Goal: Task Accomplishment & Management: Complete application form

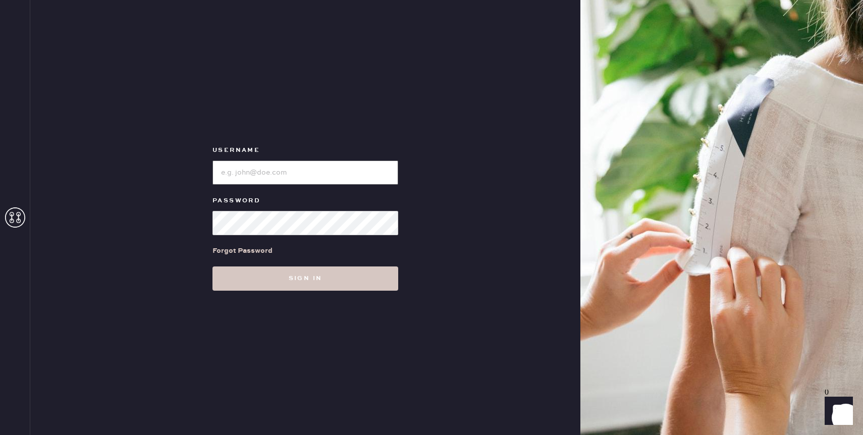
click at [263, 171] on input "loginName" at bounding box center [305, 172] width 186 height 24
type input "reformationcherrycreek"
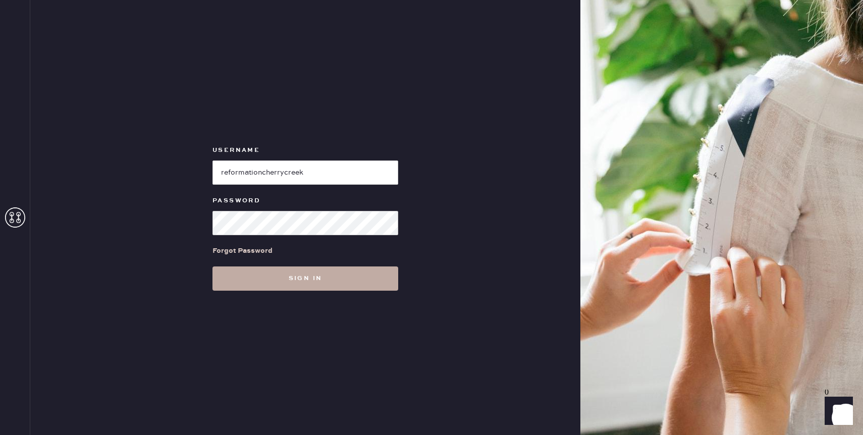
click at [319, 278] on button "Sign in" at bounding box center [305, 278] width 186 height 24
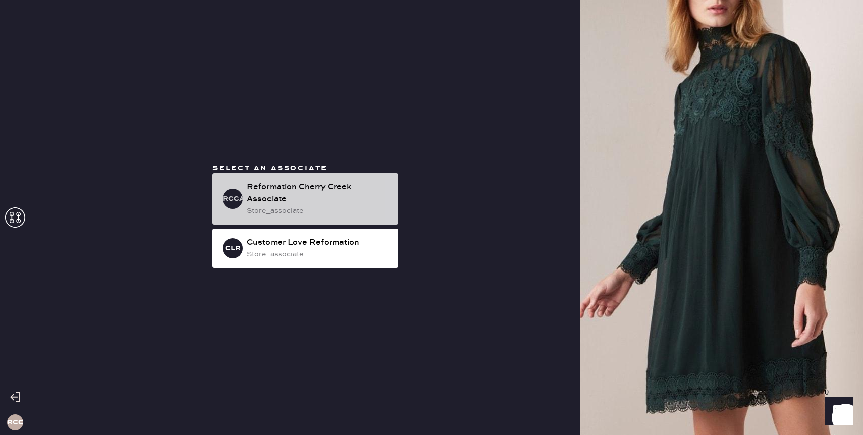
click at [300, 193] on div "Reformation Cherry Creek Associate" at bounding box center [318, 193] width 143 height 24
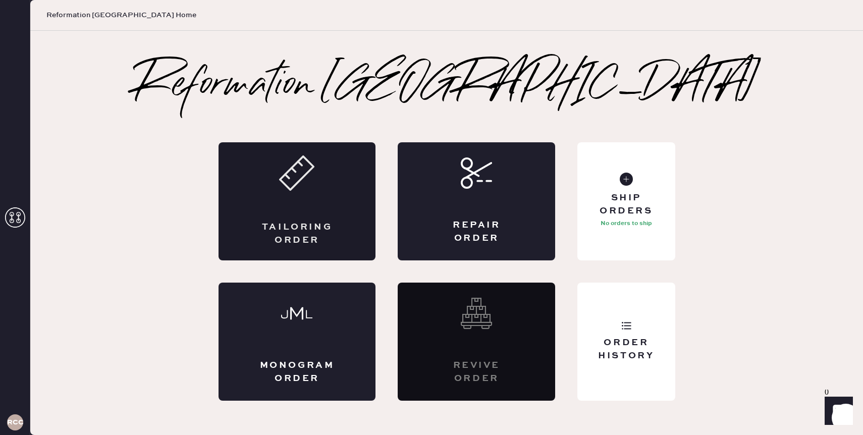
click at [327, 186] on div "Tailoring Order" at bounding box center [296, 201] width 157 height 118
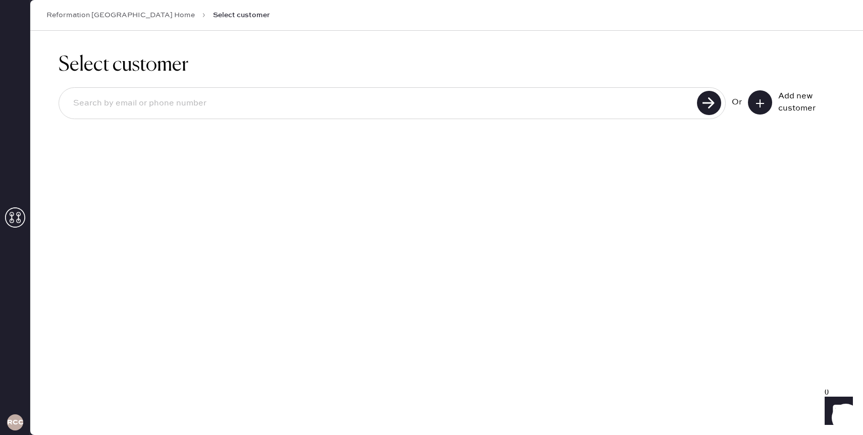
click at [439, 113] on input at bounding box center [379, 103] width 629 height 23
click at [763, 98] on icon at bounding box center [760, 103] width 10 height 10
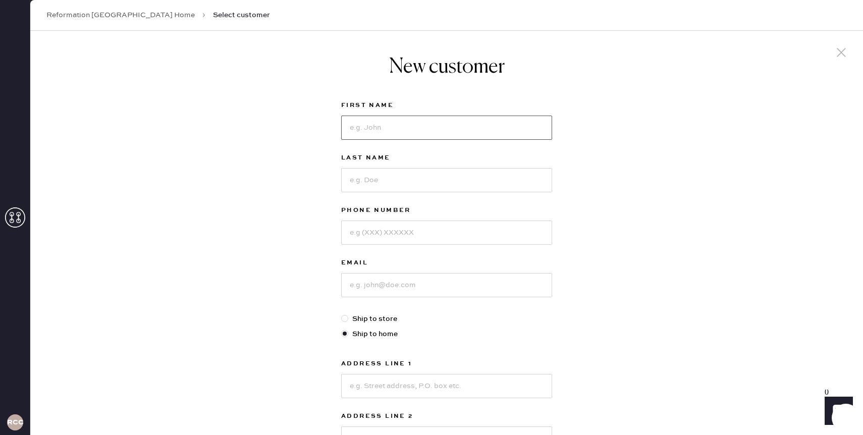
click at [400, 132] on input at bounding box center [446, 128] width 211 height 24
type input "[PERSON_NAME]"
click at [380, 233] on input at bounding box center [446, 232] width 211 height 24
click at [387, 203] on div "Last Name [PERSON_NAME]" at bounding box center [446, 178] width 211 height 52
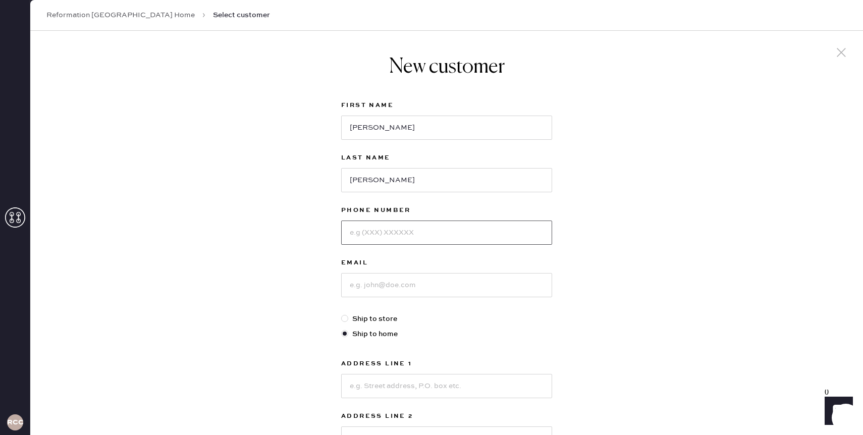
click at [393, 227] on input at bounding box center [446, 232] width 211 height 24
paste input "[PHONE_NUMBER]"
click at [358, 232] on input "[PHONE_NUMBER]" at bounding box center [446, 232] width 211 height 24
type input "7205879235"
click at [362, 286] on input at bounding box center [446, 285] width 211 height 24
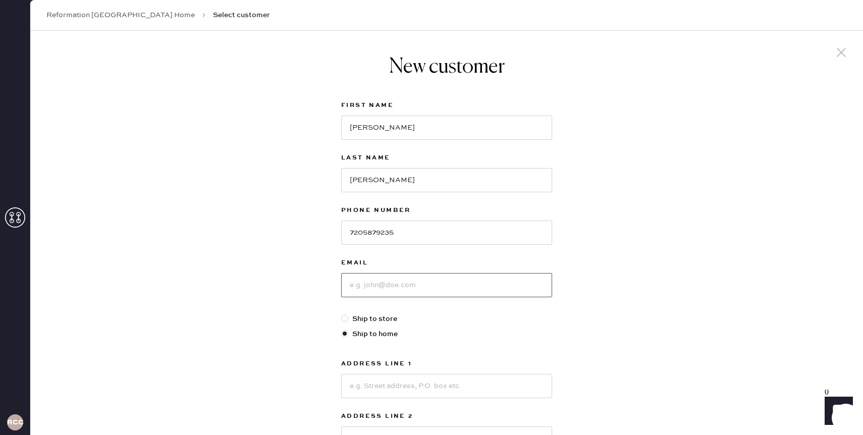
paste input "[EMAIL_ADDRESS][DOMAIN_NAME]"
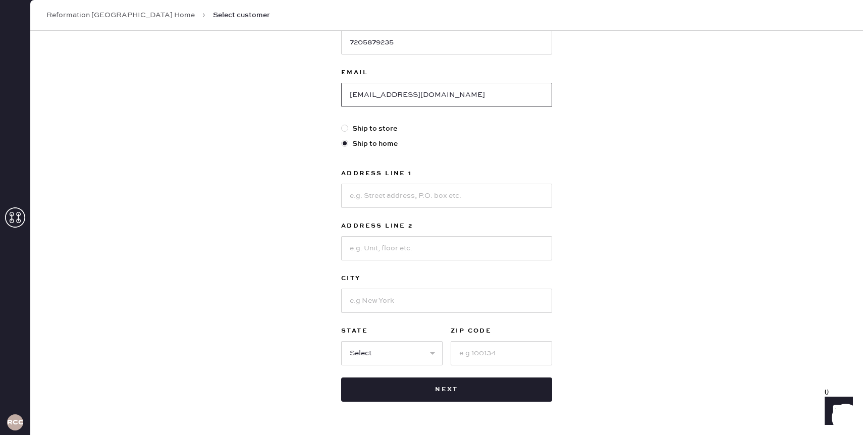
scroll to position [205, 0]
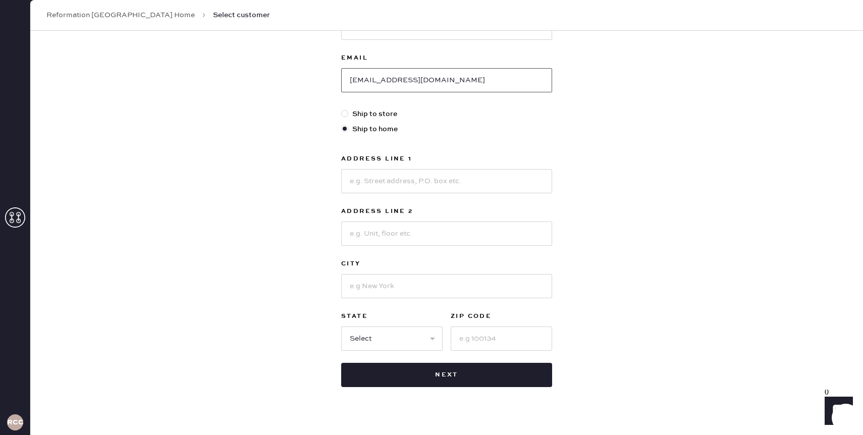
type input "[EMAIL_ADDRESS][DOMAIN_NAME]"
click at [378, 188] on input at bounding box center [446, 181] width 211 height 24
type input "[STREET_ADDRESS][PERSON_NAME]"
type input "Apt 6-202"
type input "Lakewood"
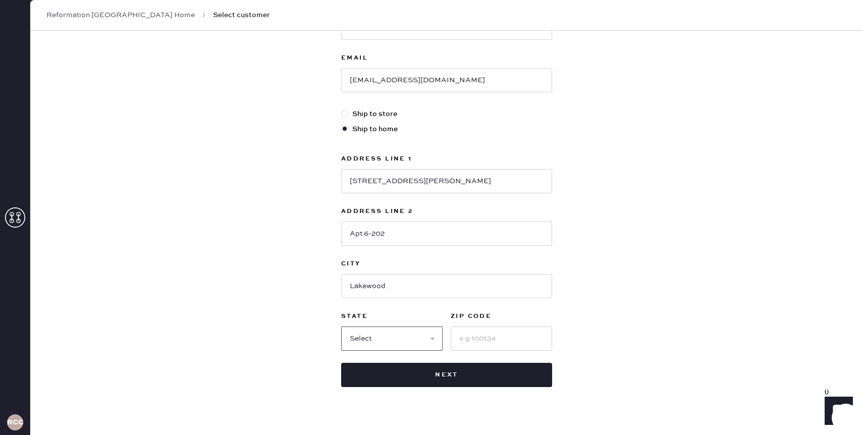
select select "CO"
click at [495, 338] on input at bounding box center [501, 338] width 101 height 24
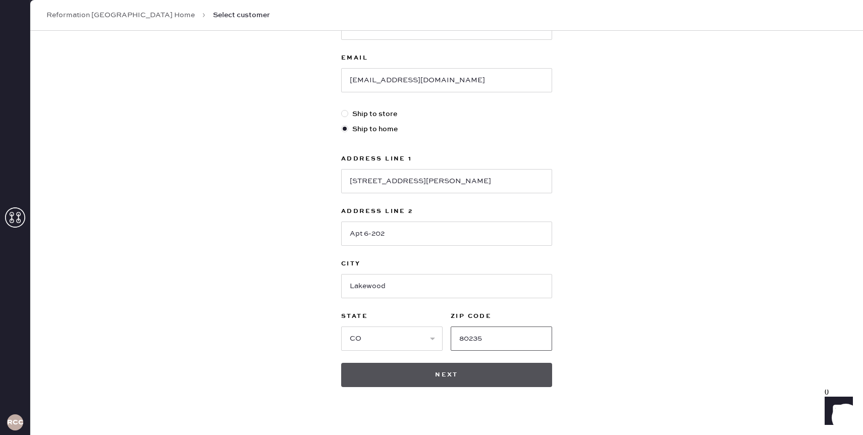
type input "80235"
click at [497, 377] on button "Next" at bounding box center [446, 375] width 211 height 24
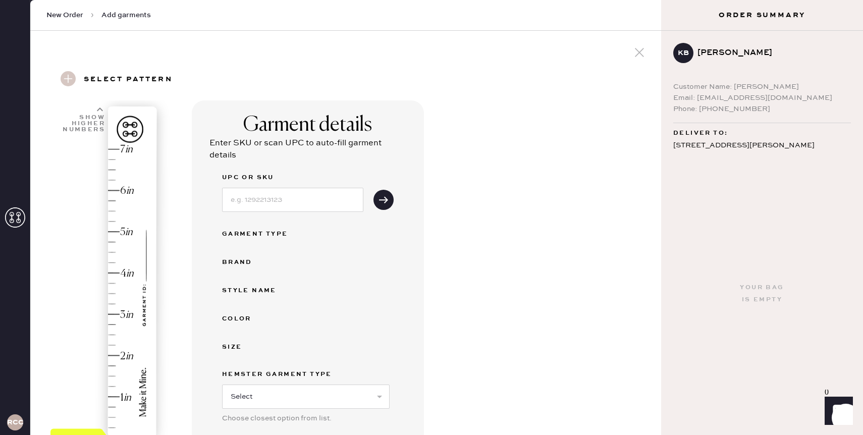
click at [123, 313] on div "Hem here!" at bounding box center [103, 294] width 107 height 298
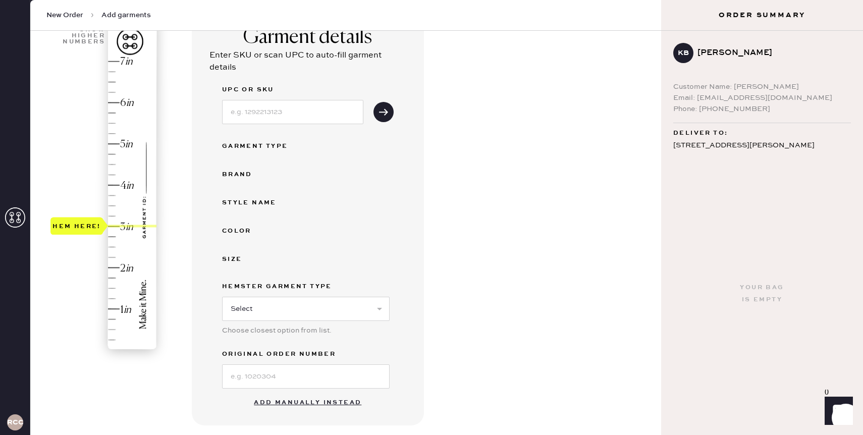
scroll to position [116, 0]
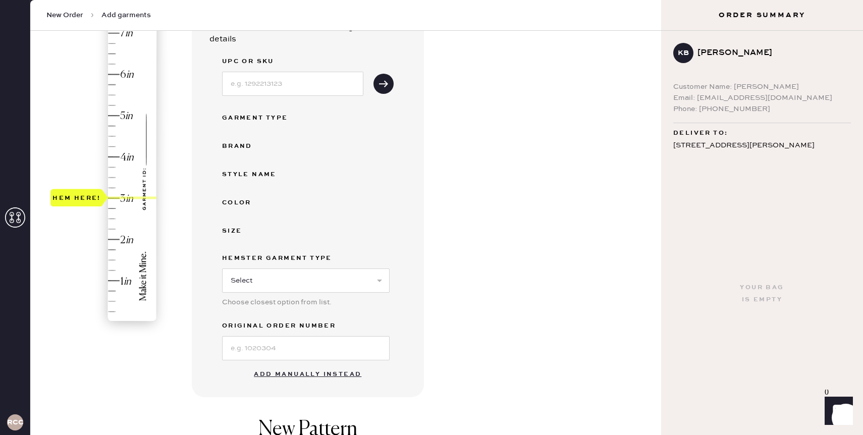
click at [287, 374] on button "Add manually instead" at bounding box center [308, 374] width 120 height 20
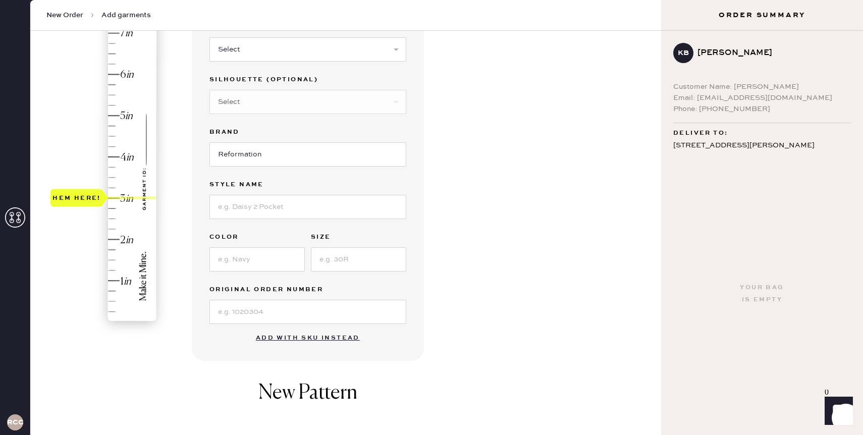
scroll to position [0, 0]
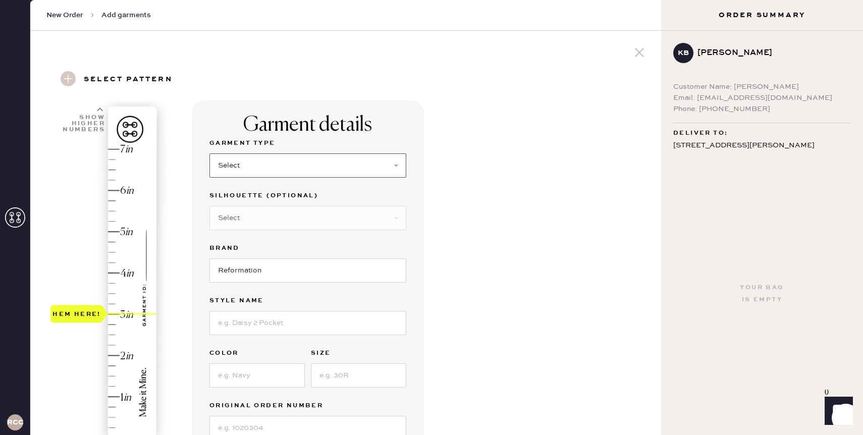
click at [265, 165] on select "Select Basic Skirt Jeans Leggings Pants Shorts Basic Sleeved Dress Basic Sleeve…" at bounding box center [307, 165] width 197 height 24
select select "2"
click at [253, 221] on select "Select Shorts Cropped Flare Boot Cut Straight Skinny Other" at bounding box center [307, 218] width 197 height 24
select select "5"
click at [286, 219] on select "Select Shorts Cropped Flare Boot Cut Straight Skinny Other" at bounding box center [307, 218] width 197 height 24
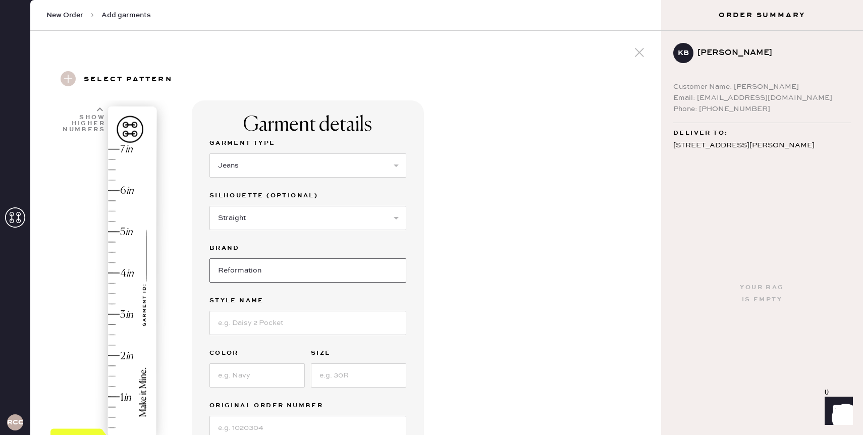
click at [270, 265] on input "Reformation" at bounding box center [307, 270] width 197 height 24
click at [270, 322] on input at bounding box center [307, 323] width 197 height 24
type input "Val 90's Mid Rise Straight Jeans"
type input "Pelican"
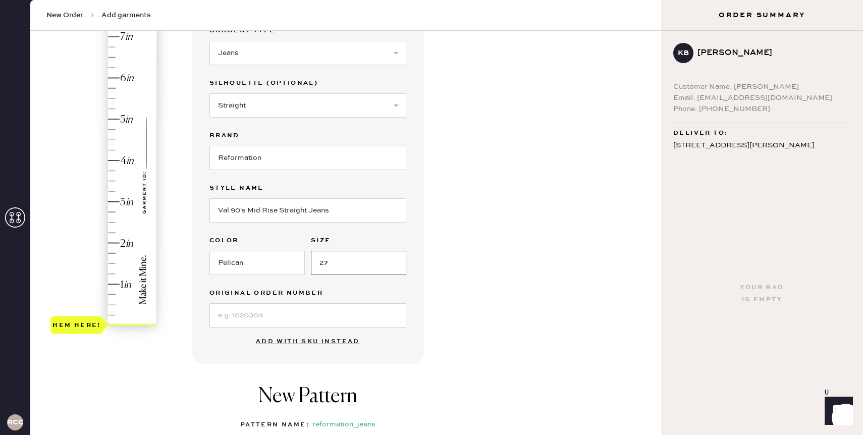
type input "27"
click at [252, 313] on input at bounding box center [307, 315] width 197 height 24
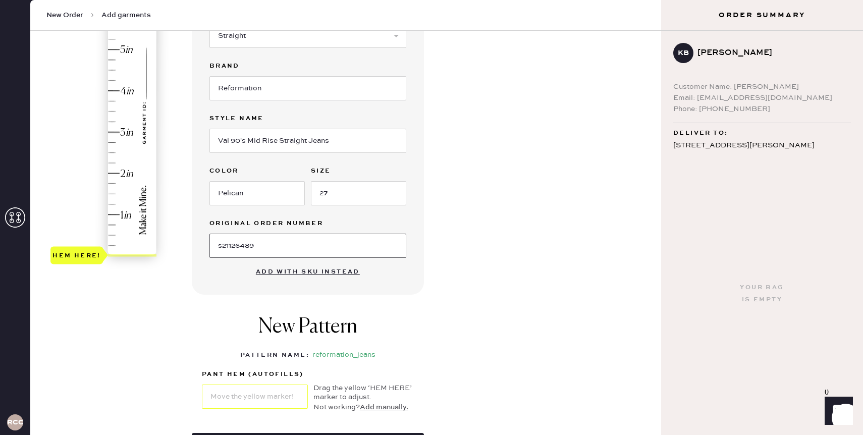
scroll to position [182, 0]
type input "s21126489"
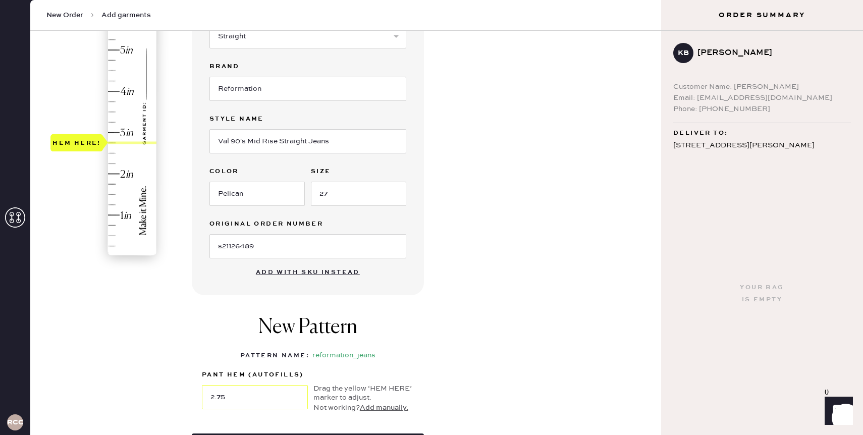
type input "3"
drag, startPoint x: 141, startPoint y: 255, endPoint x: 131, endPoint y: 132, distance: 124.0
click at [131, 132] on div at bounding box center [132, 132] width 48 height 3
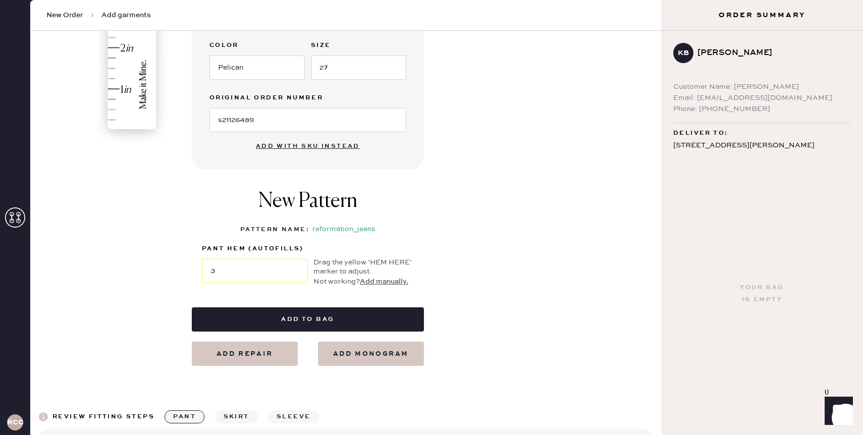
scroll to position [308, 0]
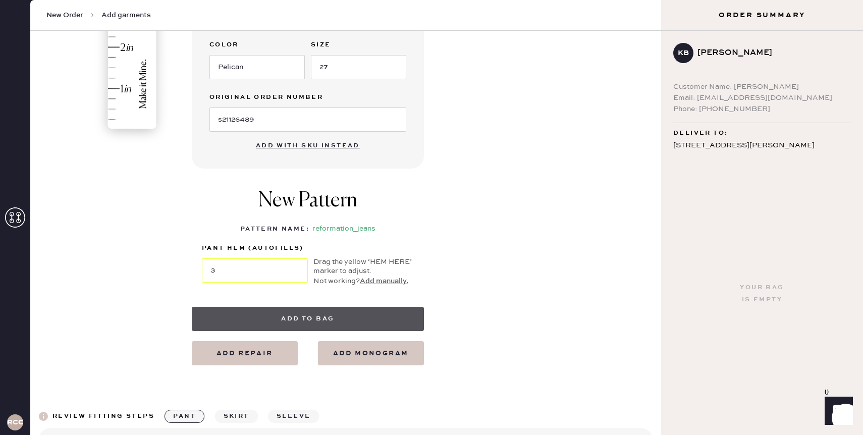
click at [306, 321] on button "Add to bag" at bounding box center [308, 319] width 232 height 24
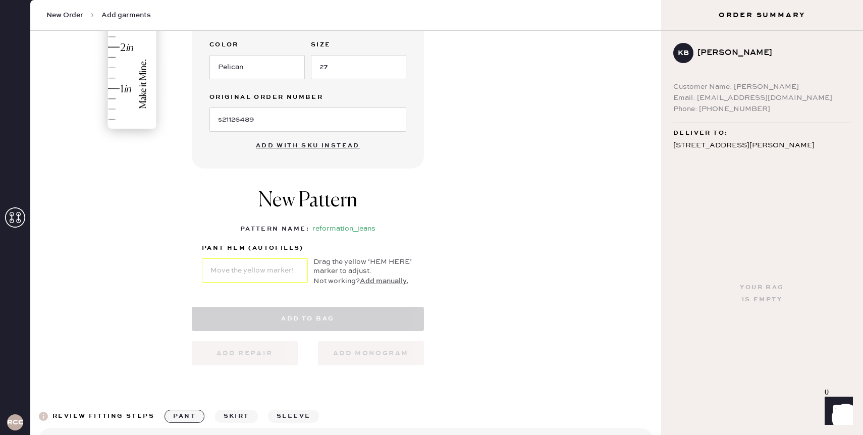
select select "2"
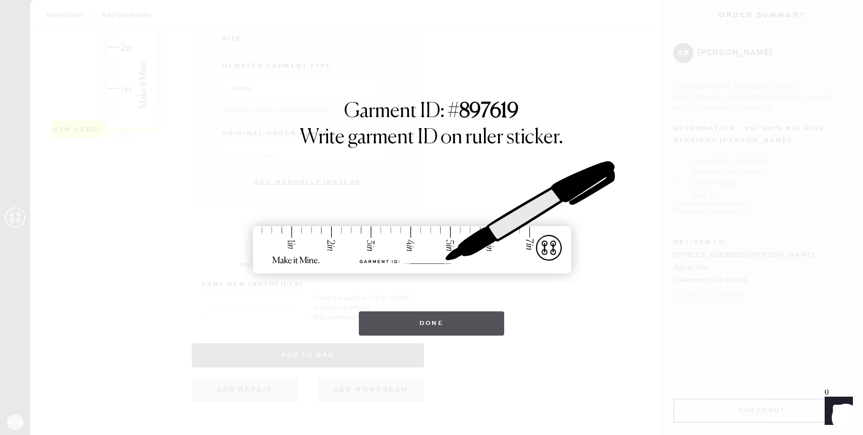
click at [419, 323] on button "Done" at bounding box center [432, 323] width 146 height 24
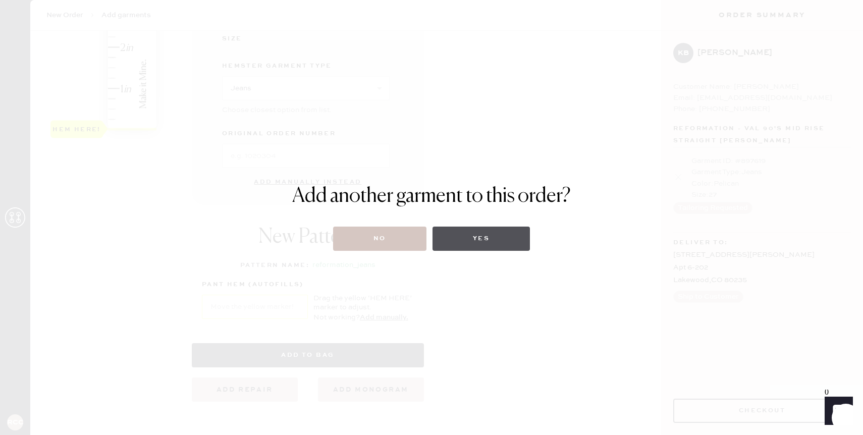
click at [497, 232] on button "Yes" at bounding box center [480, 239] width 97 height 24
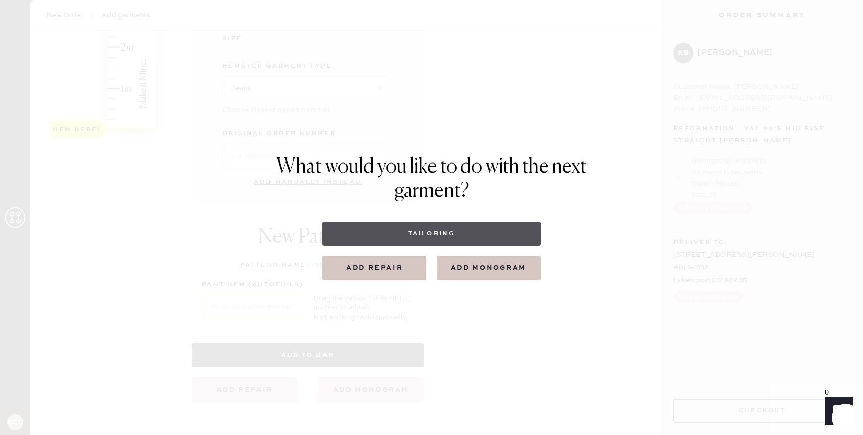
click at [427, 231] on button "Tailoring" at bounding box center [430, 233] width 217 height 24
select select
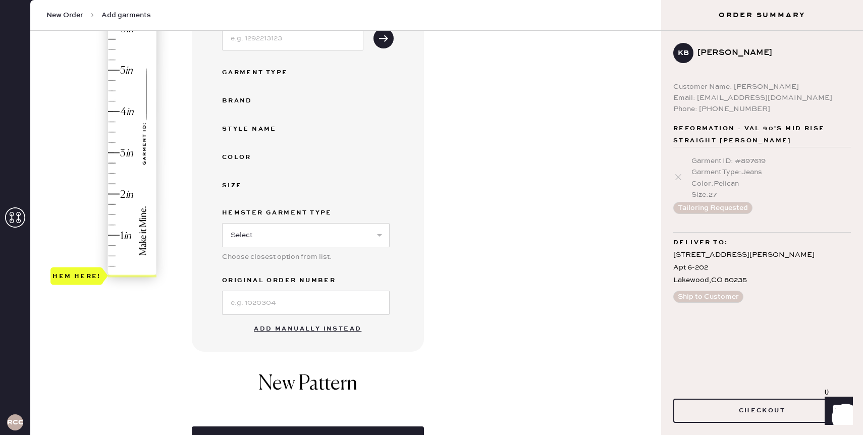
scroll to position [178, 0]
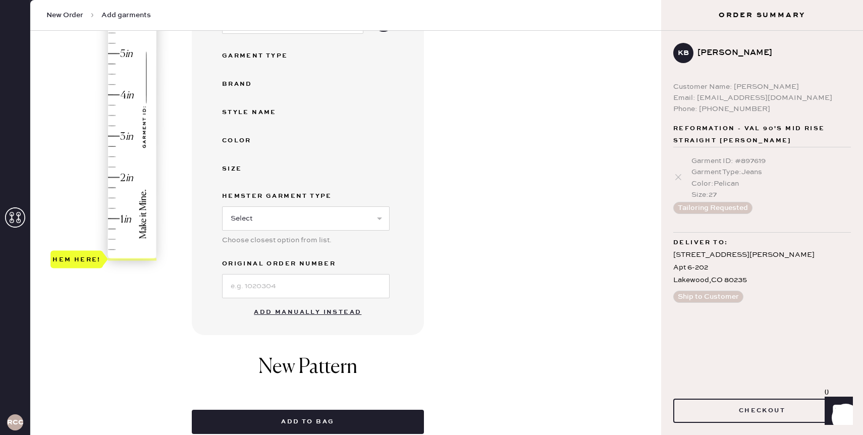
click at [303, 310] on button "Add manually instead" at bounding box center [308, 312] width 120 height 20
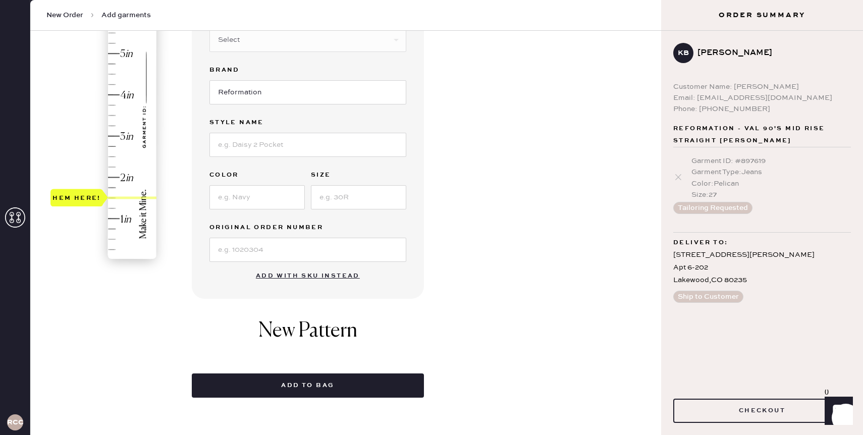
click at [111, 197] on div "Hem here!" at bounding box center [103, 116] width 107 height 298
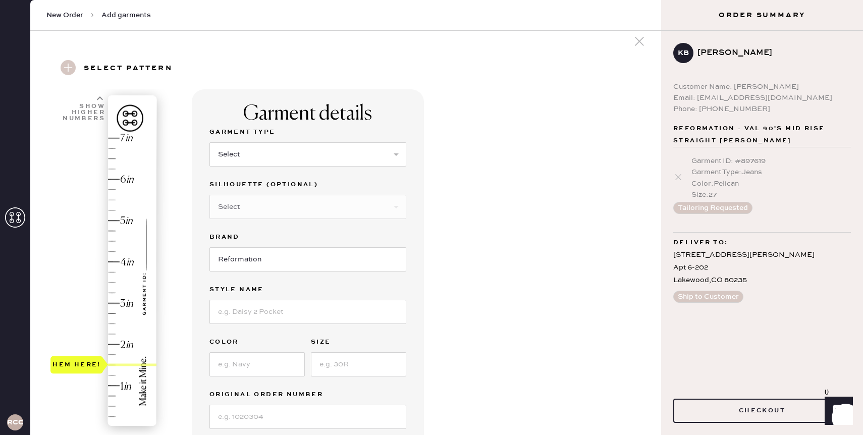
scroll to position [5, 0]
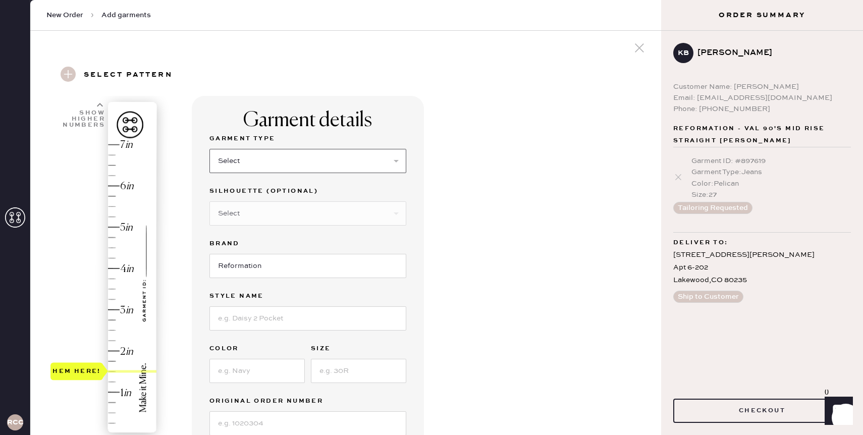
click at [255, 166] on select "Select Basic Skirt Jeans Leggings Pants Shorts Basic Sleeved Dress Basic Sleeve…" at bounding box center [307, 161] width 197 height 24
select select "4"
click at [262, 215] on select "Select Other" at bounding box center [307, 213] width 197 height 24
select select "13"
click at [252, 261] on input "Reformation" at bounding box center [307, 266] width 197 height 24
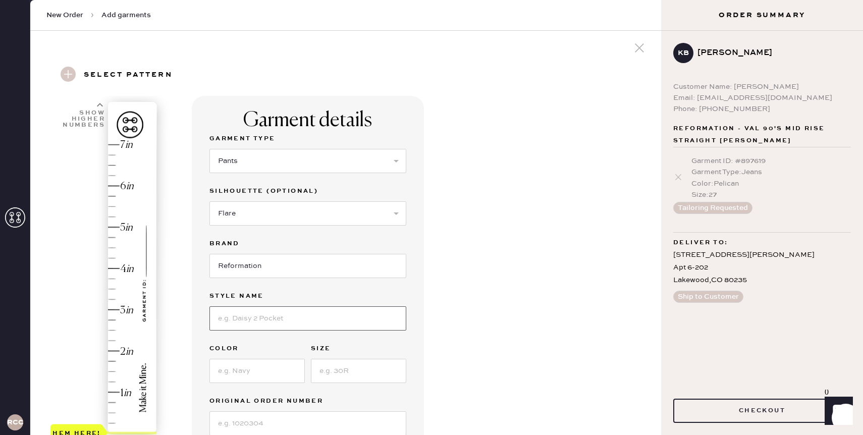
click at [264, 311] on input at bounding box center [307, 318] width 197 height 24
type input "Vida Low Rise Pant"
type input "Pitch Black"
type input "4"
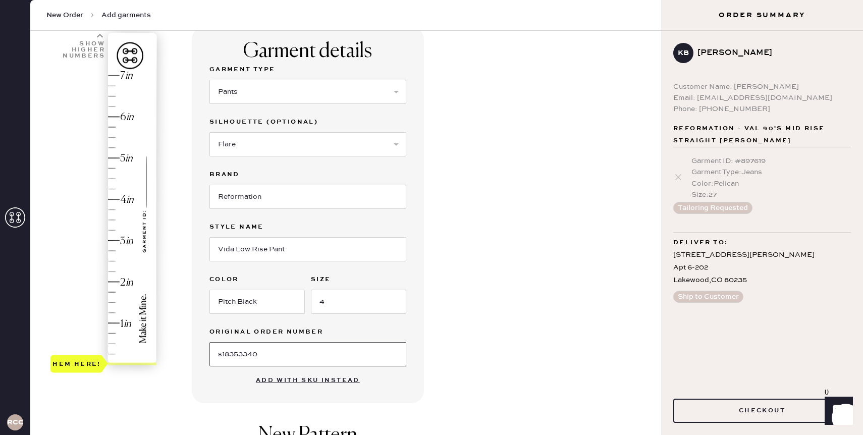
scroll to position [74, 0]
type input "s18353340"
type input "1.5"
click at [114, 303] on div "Hem here!" at bounding box center [103, 220] width 107 height 298
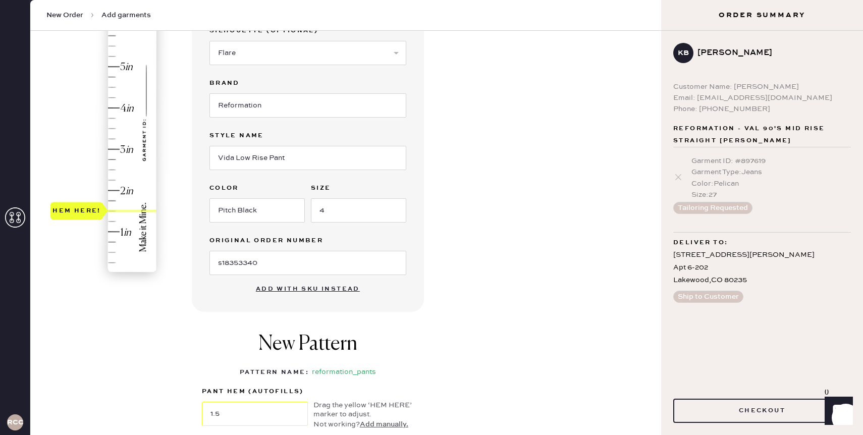
scroll to position [251, 0]
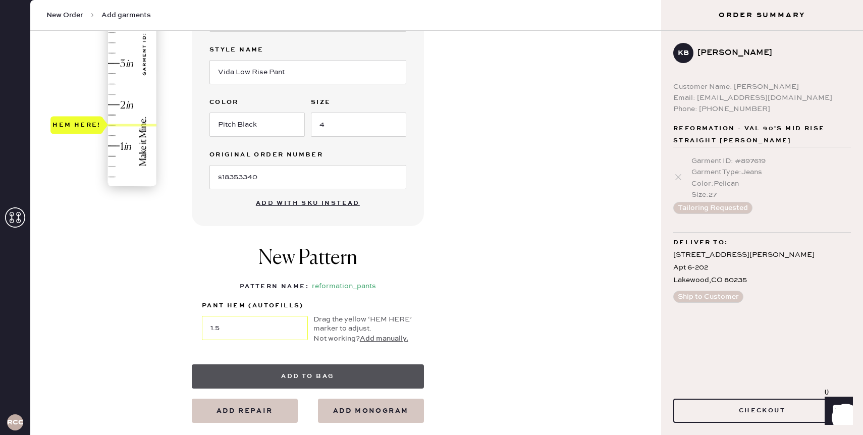
click at [325, 382] on button "Add to bag" at bounding box center [308, 376] width 232 height 24
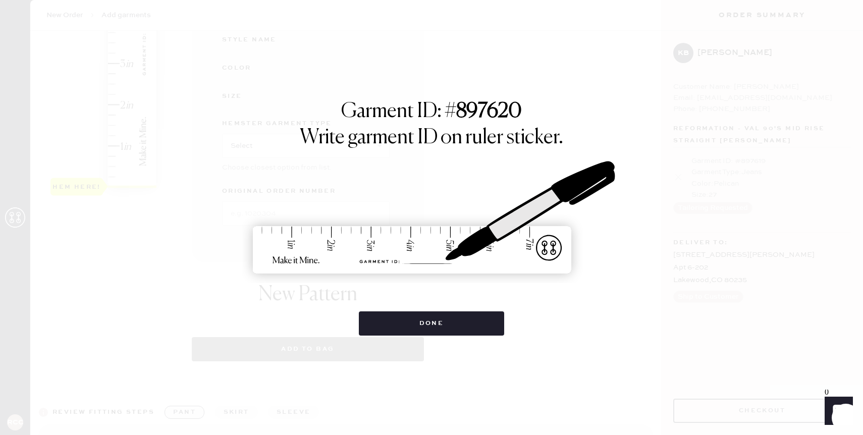
select select "4"
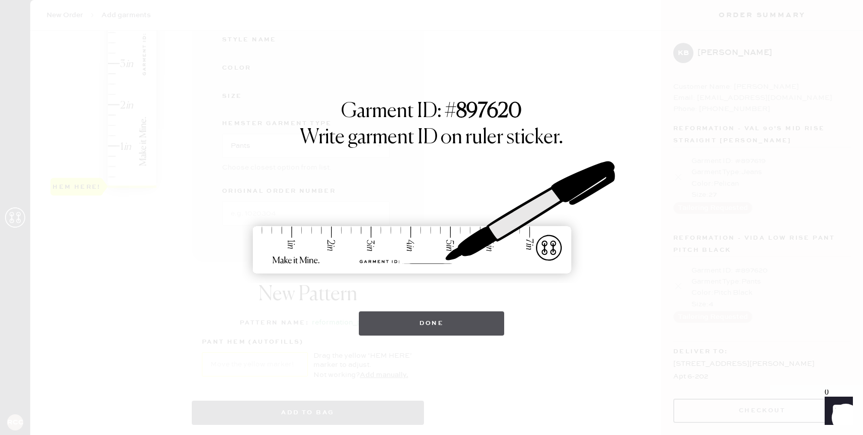
click at [398, 328] on button "Done" at bounding box center [432, 323] width 146 height 24
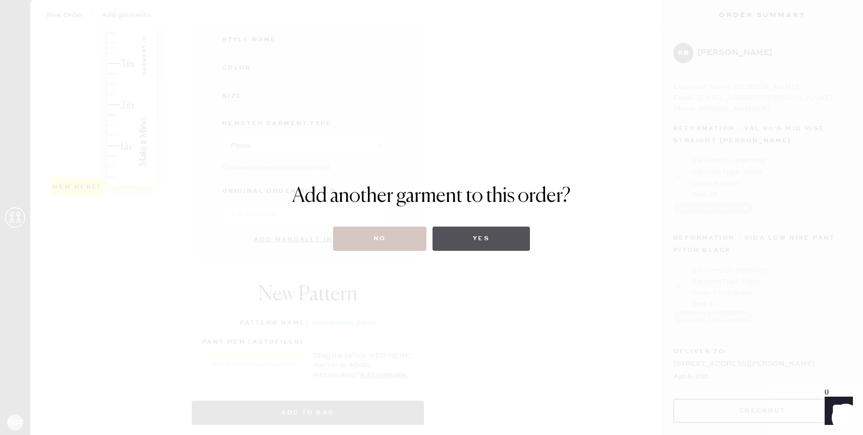
click at [452, 235] on button "Yes" at bounding box center [480, 239] width 97 height 24
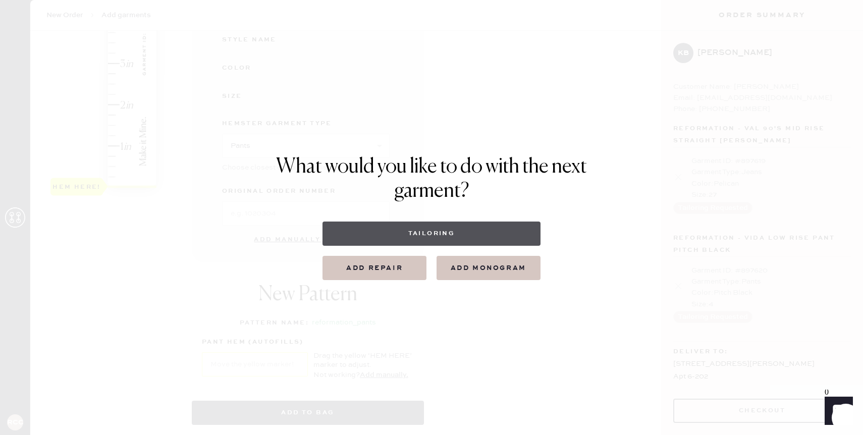
click at [438, 235] on button "Tailoring" at bounding box center [430, 233] width 217 height 24
select select
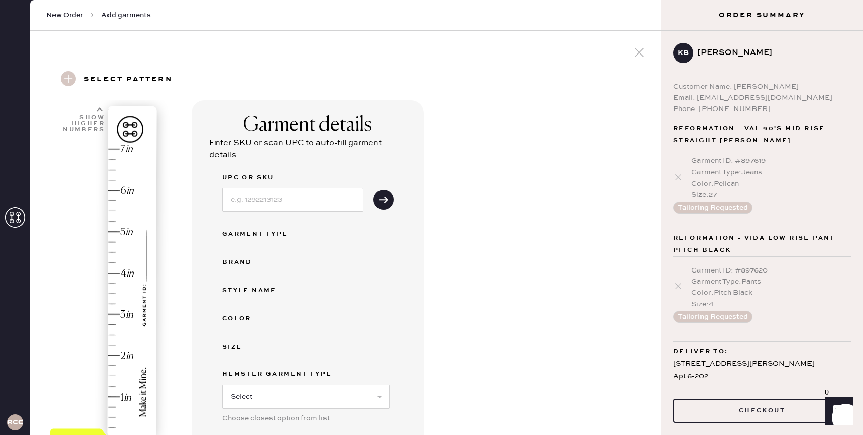
scroll to position [108, 0]
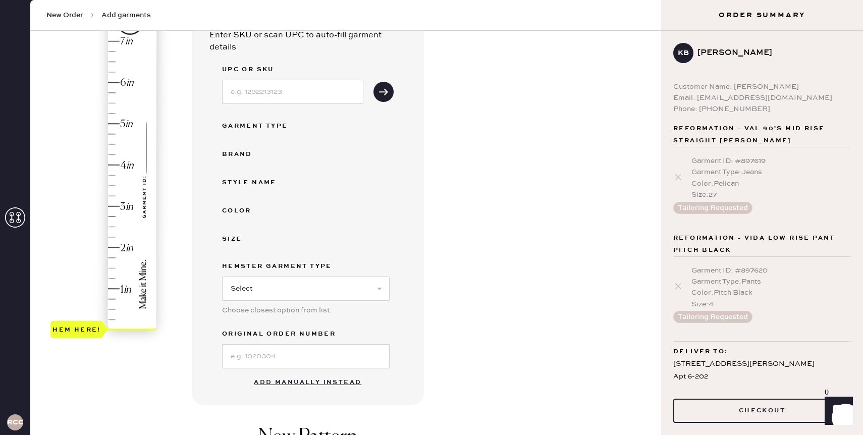
click at [113, 196] on div "Hem here!" at bounding box center [103, 186] width 107 height 298
click at [314, 385] on button "Add manually instead" at bounding box center [308, 382] width 120 height 20
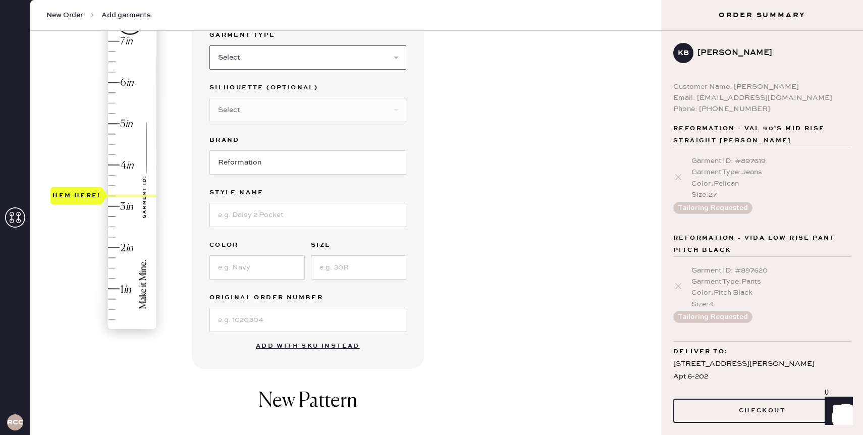
click at [232, 63] on select "Select Basic Skirt Jeans Leggings Pants Shorts Basic Sleeved Dress Basic Sleeve…" at bounding box center [307, 57] width 197 height 24
select select "4"
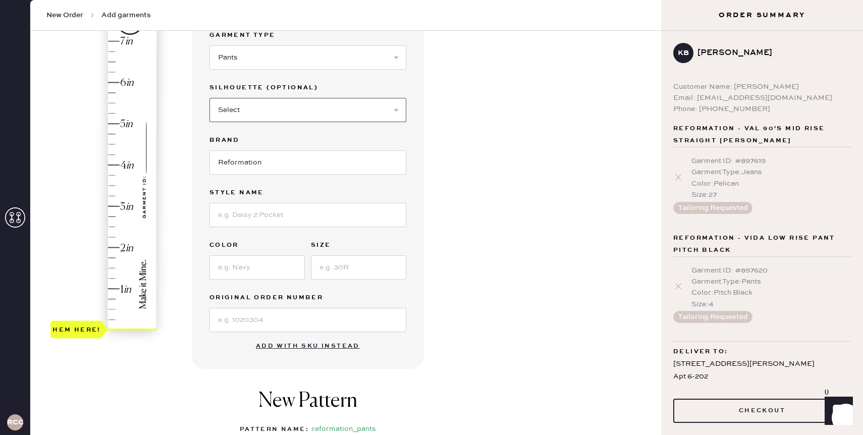
click at [258, 107] on select "Select Joggers Shorts Cropped Flare Boot Cut Straight Skinny Other" at bounding box center [307, 110] width 197 height 24
select select "11"
click at [254, 206] on input at bounding box center [307, 215] width 197 height 24
type input "[PERSON_NAME] Mid Rise Pant"
type input "Black"
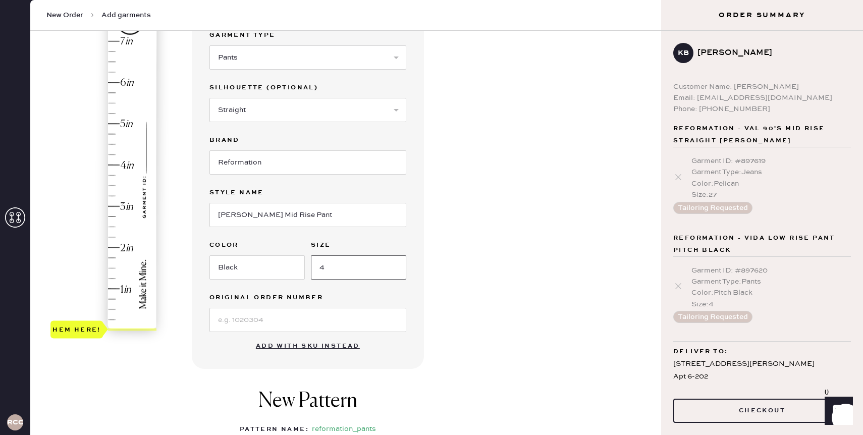
type input "4"
type input "s21126489"
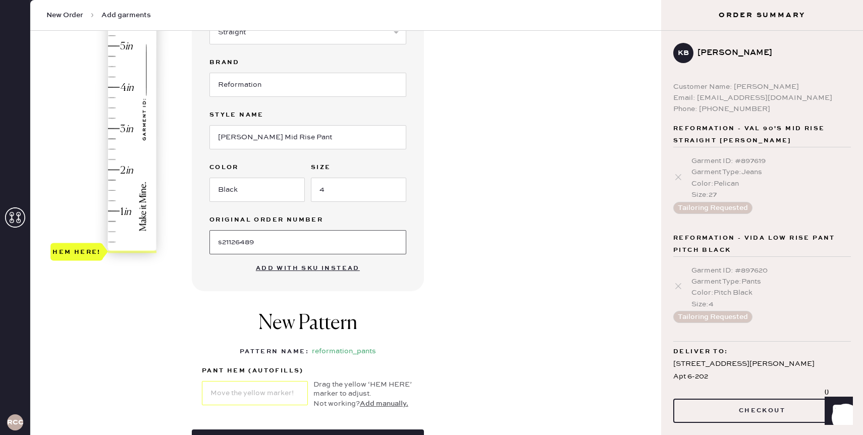
scroll to position [187, 0]
type input "3.25"
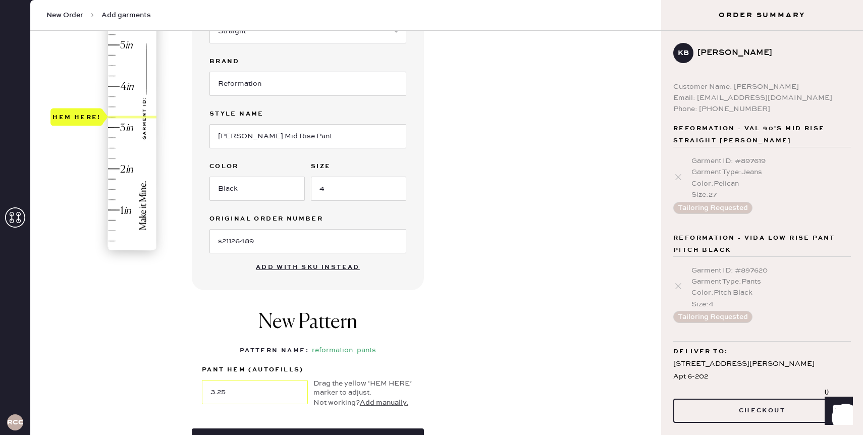
click at [112, 116] on div "Hem here!" at bounding box center [103, 107] width 107 height 298
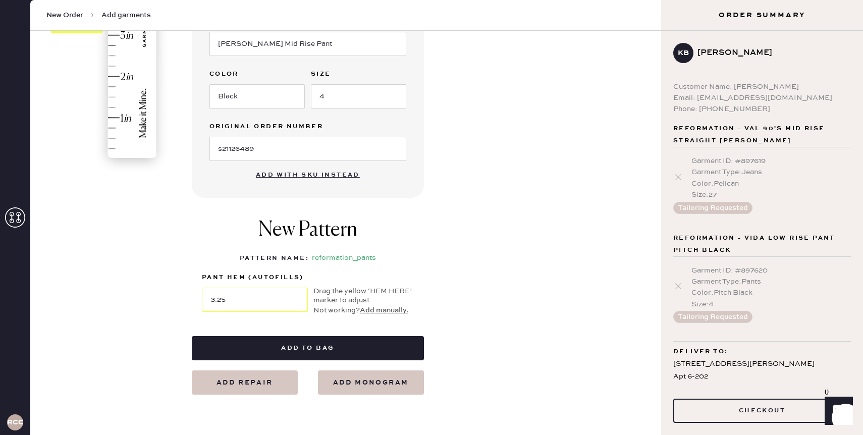
scroll to position [279, 0]
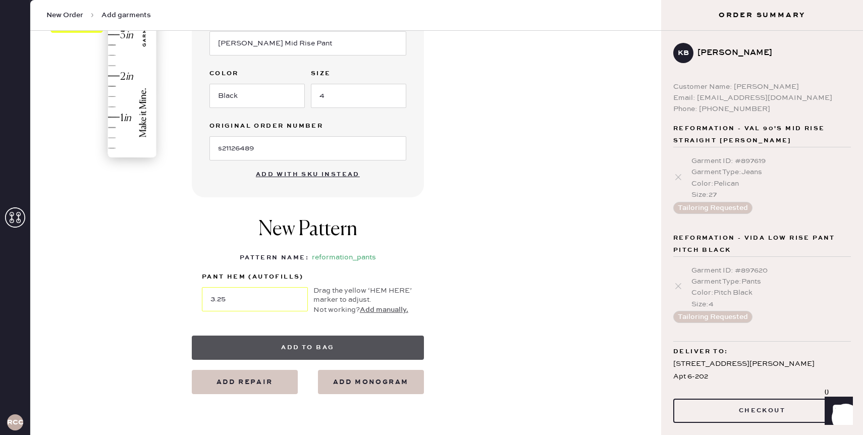
click at [279, 344] on button "Add to bag" at bounding box center [308, 347] width 232 height 24
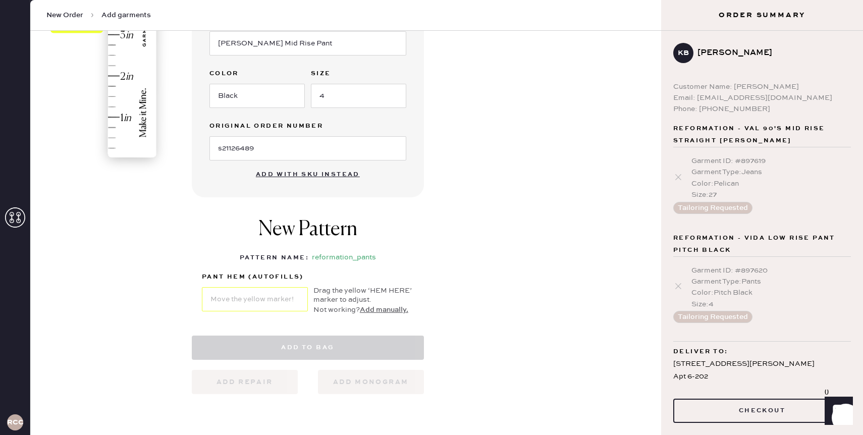
select select "4"
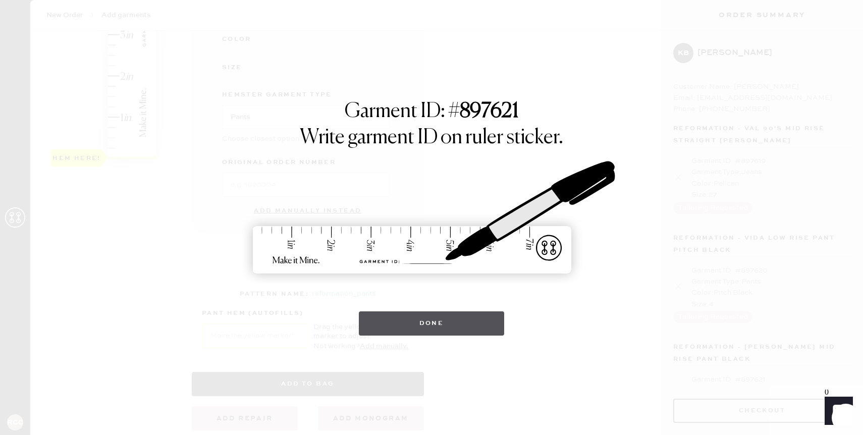
click at [410, 330] on button "Done" at bounding box center [432, 323] width 146 height 24
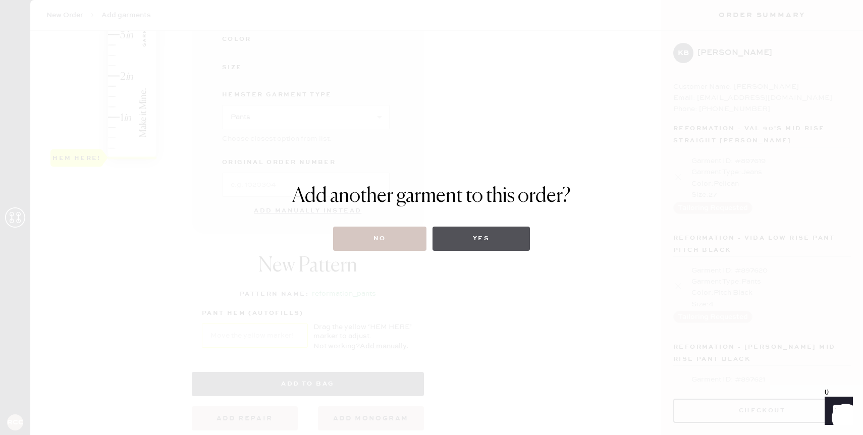
drag, startPoint x: 714, startPoint y: 367, endPoint x: 507, endPoint y: 244, distance: 240.7
click at [507, 244] on div "Add another garment to this order? No Yes" at bounding box center [431, 217] width 863 height 435
click at [388, 235] on button "No" at bounding box center [379, 239] width 93 height 24
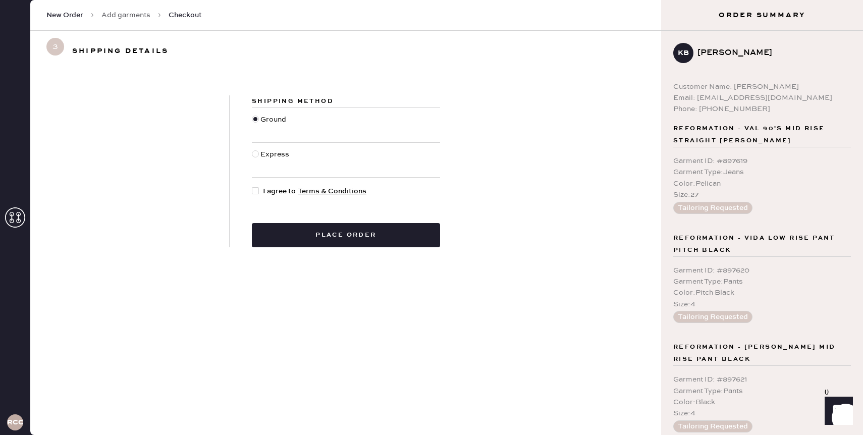
click at [258, 191] on div at bounding box center [255, 190] width 7 height 7
click at [252, 186] on input "I agree to Terms & Conditions" at bounding box center [252, 186] width 1 height 1
checkbox input "true"
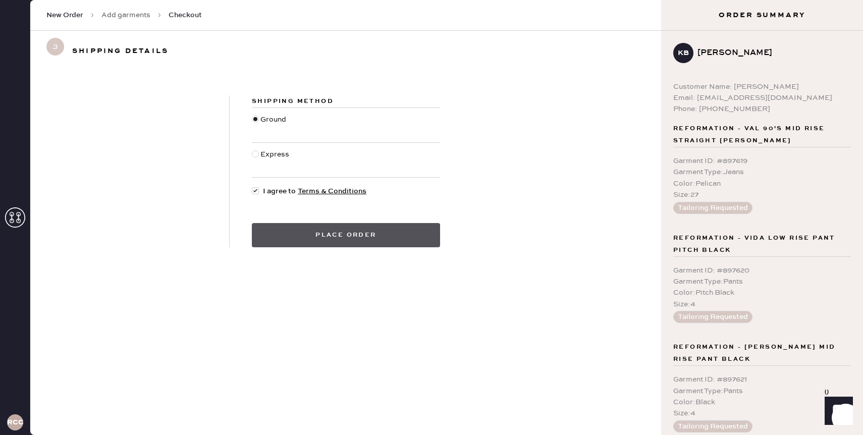
click at [274, 229] on button "Place order" at bounding box center [346, 235] width 188 height 24
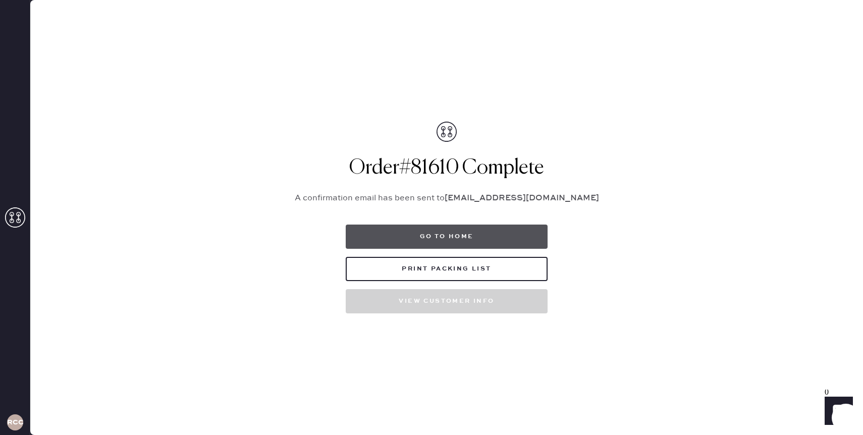
click at [434, 238] on button "Go to home" at bounding box center [447, 237] width 202 height 24
